Goal: Transaction & Acquisition: Purchase product/service

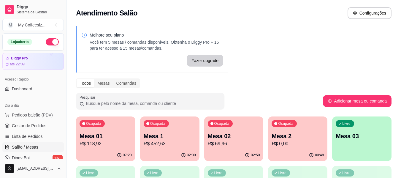
click at [354, 132] on p "Mesa 03" at bounding box center [362, 136] width 52 height 8
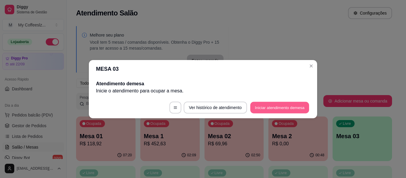
click at [262, 103] on button "Iniciar atendimento de mesa" at bounding box center [279, 108] width 59 height 12
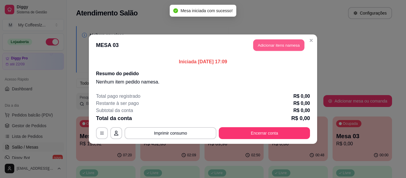
click at [280, 45] on button "Adicionar itens na mesa" at bounding box center [278, 45] width 51 height 12
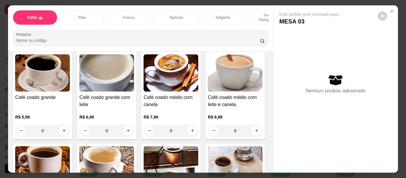
scroll to position [208, 0]
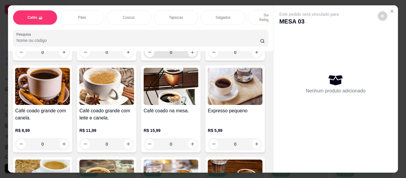
click at [190, 55] on icon "increase-product-quantity" at bounding box center [192, 52] width 4 height 4
type input "1"
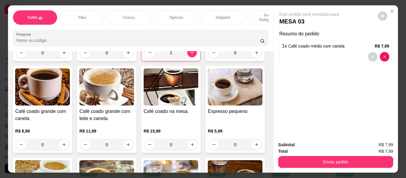
click at [91, 12] on div "Pães" at bounding box center [82, 17] width 45 height 15
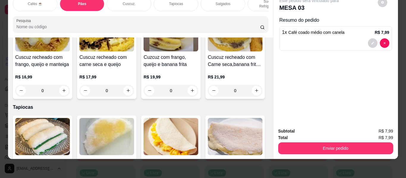
scroll to position [1281, 0]
type input "1"
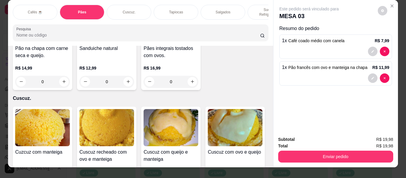
scroll to position [0, 0]
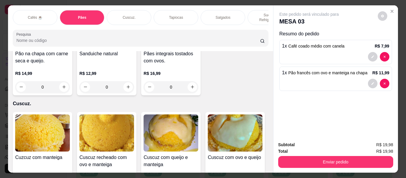
click at [254, 13] on p "Sucos e Refrigerantes" at bounding box center [269, 17] width 34 height 9
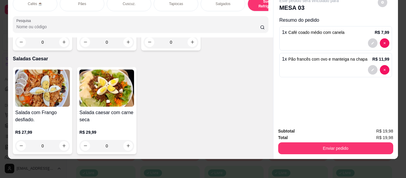
scroll to position [3572, 0]
type input "1"
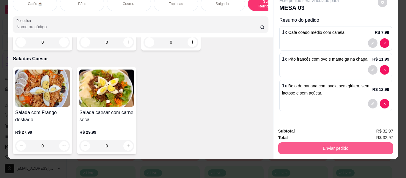
click at [295, 142] on button "Enviar pedido" at bounding box center [335, 148] width 115 height 12
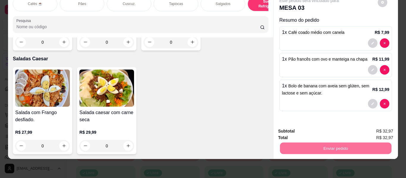
click at [301, 125] on button "Não registrar e enviar pedido" at bounding box center [316, 128] width 62 height 11
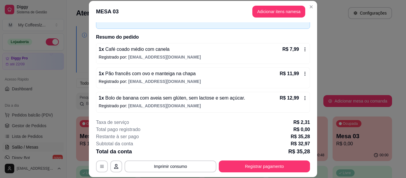
scroll to position [36, 0]
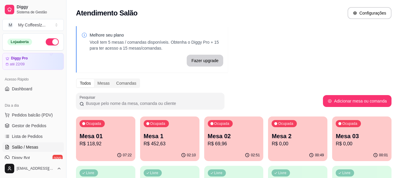
click at [364, 157] on div "00:01" at bounding box center [361, 155] width 59 height 12
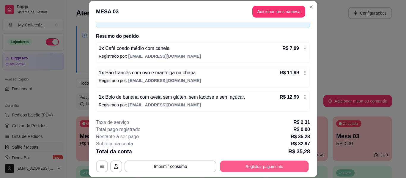
click at [237, 162] on button "Registrar pagamento" at bounding box center [264, 167] width 88 height 12
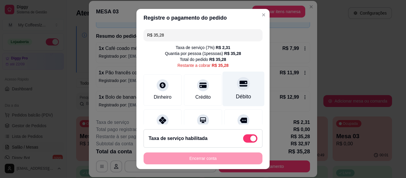
click at [237, 78] on div at bounding box center [243, 83] width 13 height 13
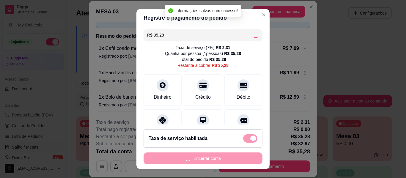
type input "R$ 0,00"
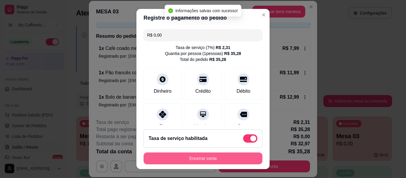
click at [196, 158] on button "Encerrar conta" at bounding box center [202, 158] width 119 height 12
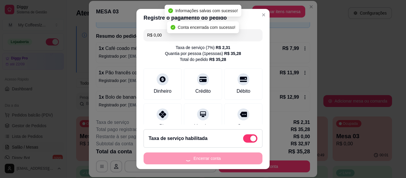
scroll to position [0, 0]
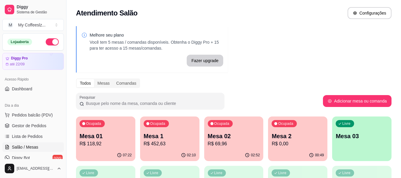
click at [345, 147] on div "Livre Mesa 03" at bounding box center [361, 134] width 59 height 37
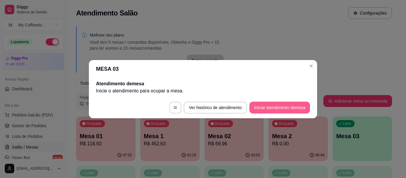
click at [264, 102] on button "Iniciar atendimento de mesa" at bounding box center [279, 108] width 61 height 12
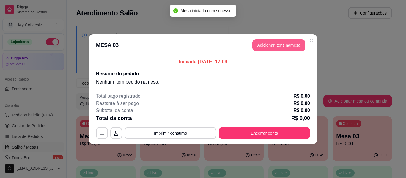
click at [269, 44] on button "Adicionar itens na mesa" at bounding box center [278, 45] width 53 height 12
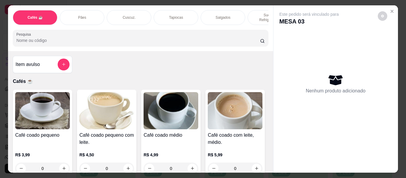
scroll to position [59, 0]
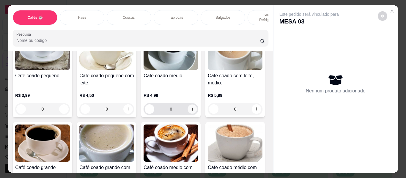
click at [190, 107] on icon "increase-product-quantity" at bounding box center [192, 109] width 4 height 4
type input "1"
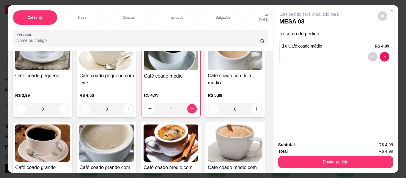
click at [71, 14] on div "Pães" at bounding box center [82, 17] width 45 height 15
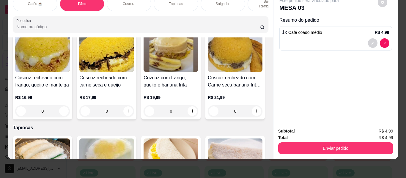
scroll to position [1310, 0]
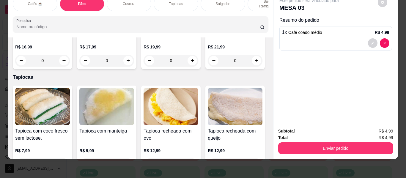
type input "1"
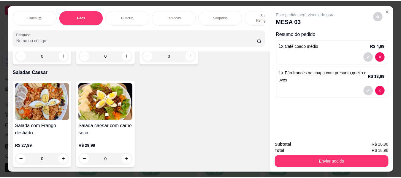
scroll to position [3596, 0]
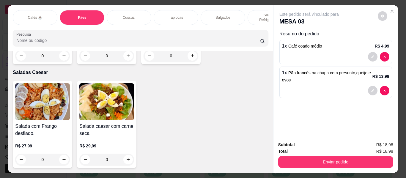
type input "1"
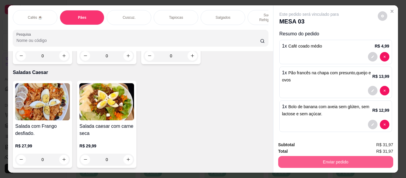
click at [306, 157] on button "Enviar pedido" at bounding box center [335, 162] width 115 height 12
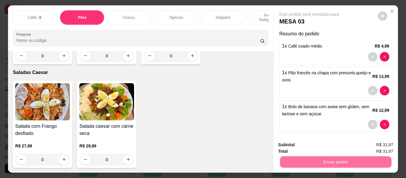
click at [302, 144] on button "Não registrar e enviar pedido" at bounding box center [316, 144] width 60 height 11
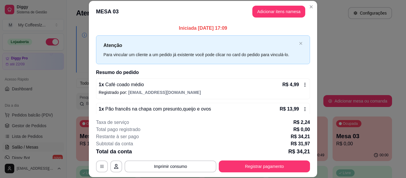
click at [302, 144] on p "R$ 31,97" at bounding box center [299, 143] width 19 height 7
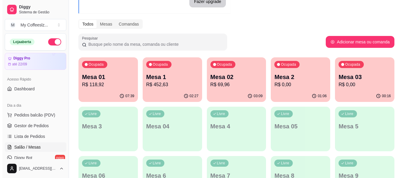
scroll to position [59, 0]
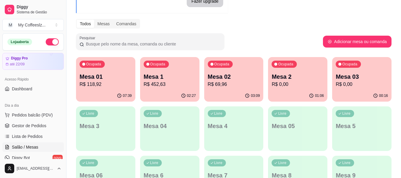
click at [354, 70] on div "Ocupada Mesa 03 R$ 0,00" at bounding box center [361, 73] width 59 height 33
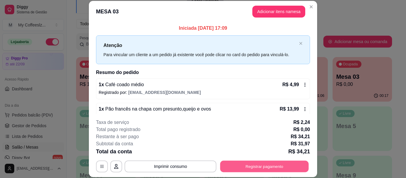
click at [240, 168] on button "Registrar pagamento" at bounding box center [264, 167] width 88 height 12
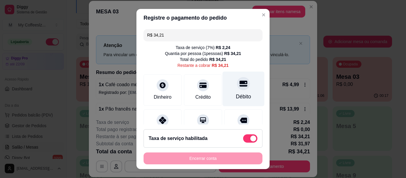
click at [238, 87] on div at bounding box center [243, 83] width 13 height 13
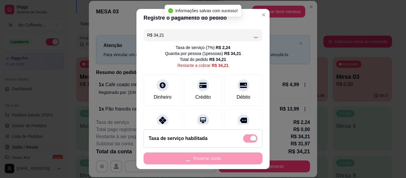
type input "R$ 0,00"
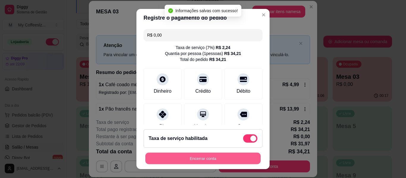
click at [192, 156] on button "Encerrar conta" at bounding box center [202, 159] width 115 height 12
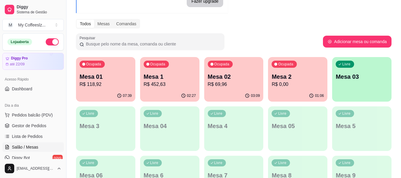
click at [345, 80] on p "Mesa 03" at bounding box center [362, 76] width 52 height 8
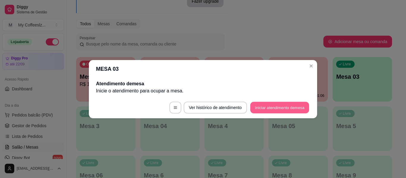
click at [294, 107] on button "Iniciar atendimento de mesa" at bounding box center [279, 108] width 59 height 12
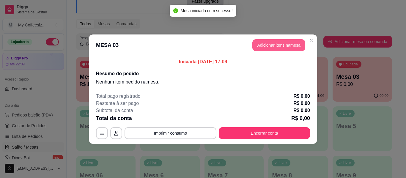
click at [257, 45] on button "Adicionar itens na mesa" at bounding box center [278, 45] width 53 height 12
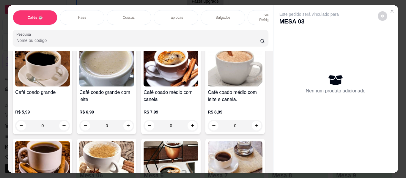
scroll to position [148, 0]
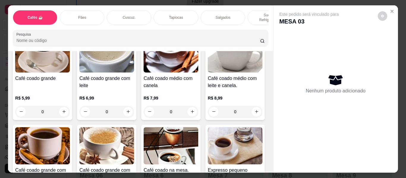
drag, startPoint x: 246, startPoint y: 99, endPoint x: 269, endPoint y: 89, distance: 24.8
click at [269, 89] on div "Item avulso Cafés ☕ Café coado pequeno R$ 3,99 0 Café coado pequeno com leite. …" at bounding box center [140, 111] width 265 height 121
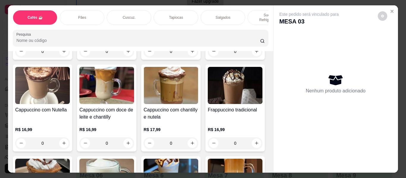
scroll to position [682, 0]
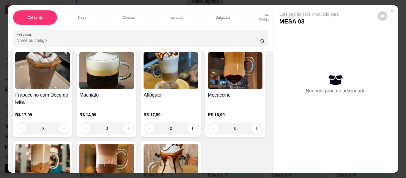
type input "1"
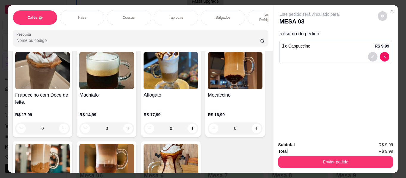
click at [73, 15] on div "Pães" at bounding box center [82, 17] width 45 height 15
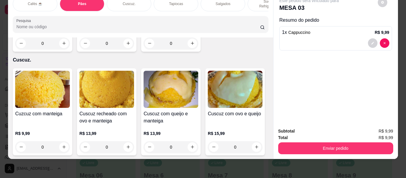
type input "1"
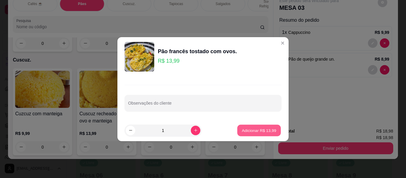
click at [261, 129] on p "Adicionar R$ 13,99" at bounding box center [259, 130] width 34 height 6
type input "1"
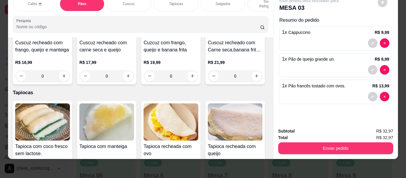
scroll to position [1189, 0]
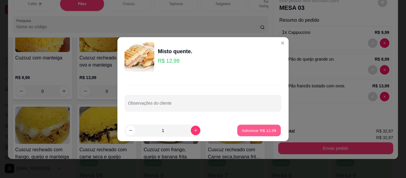
click at [242, 128] on p "Adicionar R$ 12,99" at bounding box center [259, 130] width 34 height 6
type input "1"
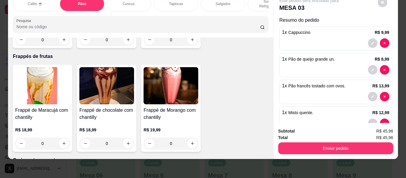
scroll to position [2996, 0]
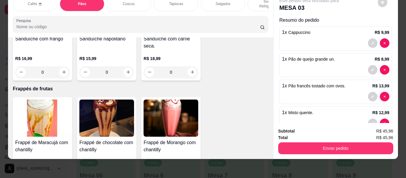
type input "1"
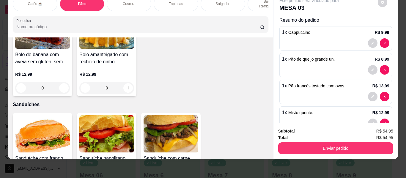
scroll to position [2758, 0]
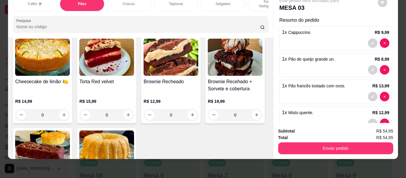
type input "1"
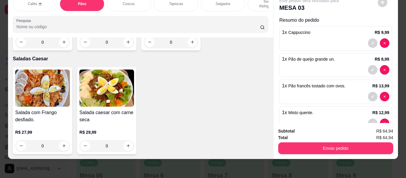
scroll to position [3471, 0]
type input "1"
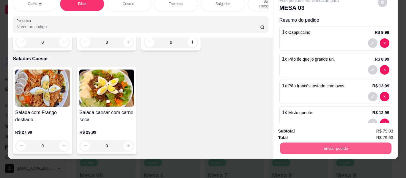
click at [335, 142] on button "Enviar pedido" at bounding box center [334, 148] width 111 height 12
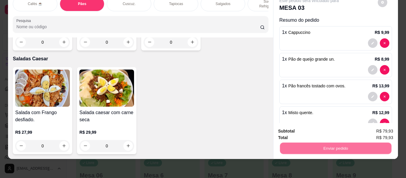
click at [329, 129] on button "Não registrar e enviar pedido" at bounding box center [316, 128] width 62 height 11
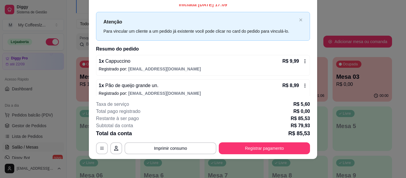
scroll to position [0, 0]
